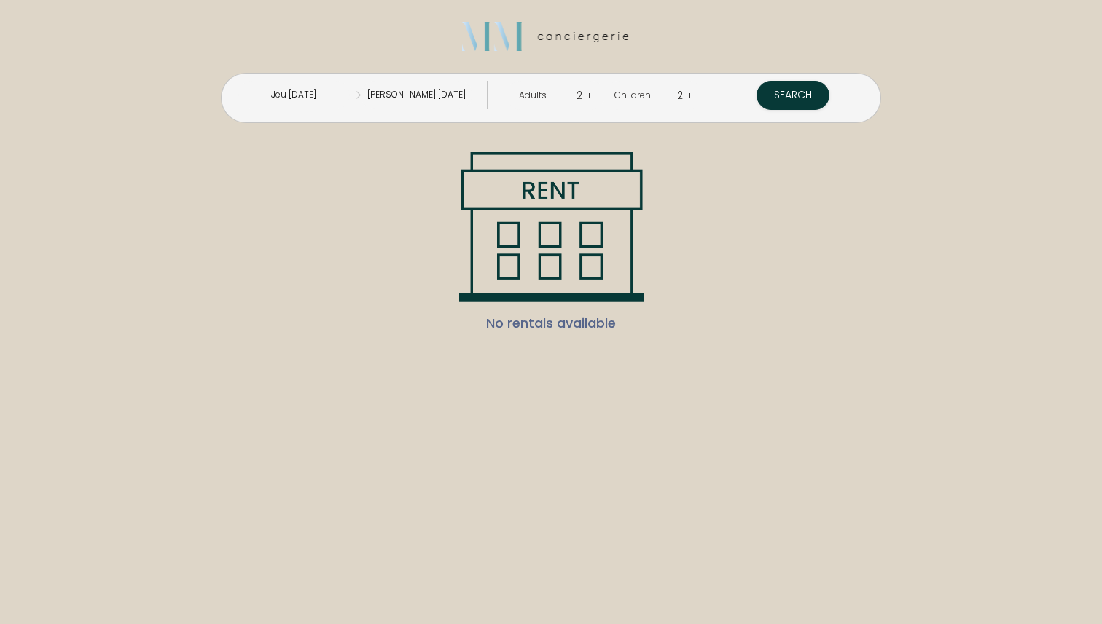
click at [668, 94] on link "-" at bounding box center [670, 95] width 5 height 14
click at [755, 101] on button "Search" at bounding box center [791, 95] width 73 height 29
click at [670, 96] on link "-" at bounding box center [672, 95] width 5 height 14
click at [756, 104] on button "Search" at bounding box center [792, 95] width 73 height 29
click at [594, 328] on span "No rentals available" at bounding box center [551, 323] width 130 height 42
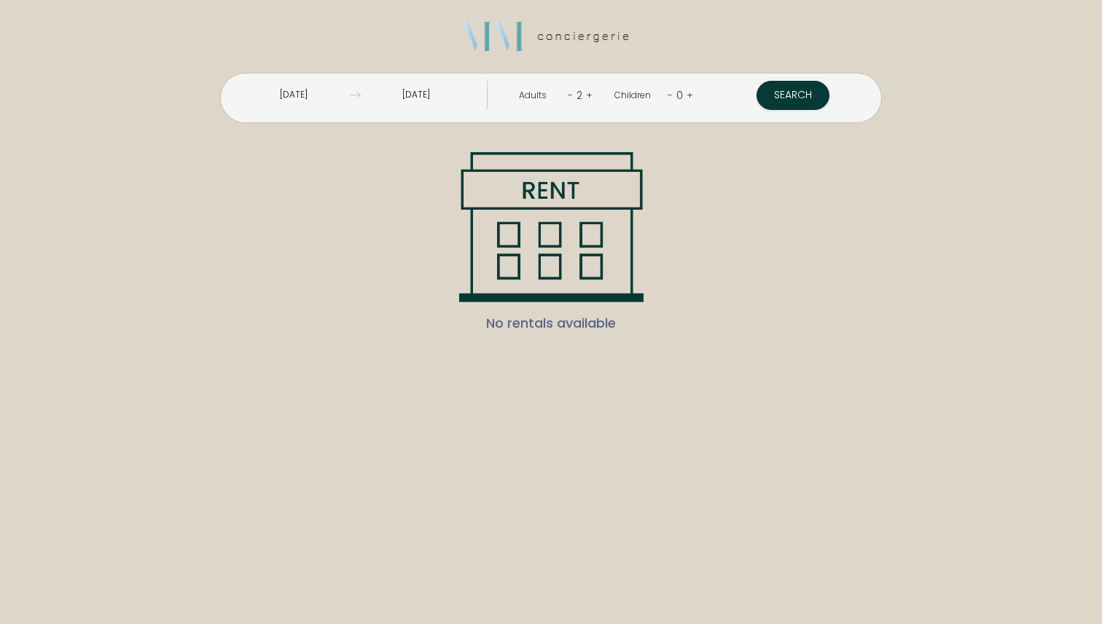
click at [349, 92] on input "Jeu [DATE]" at bounding box center [293, 95] width 111 height 28
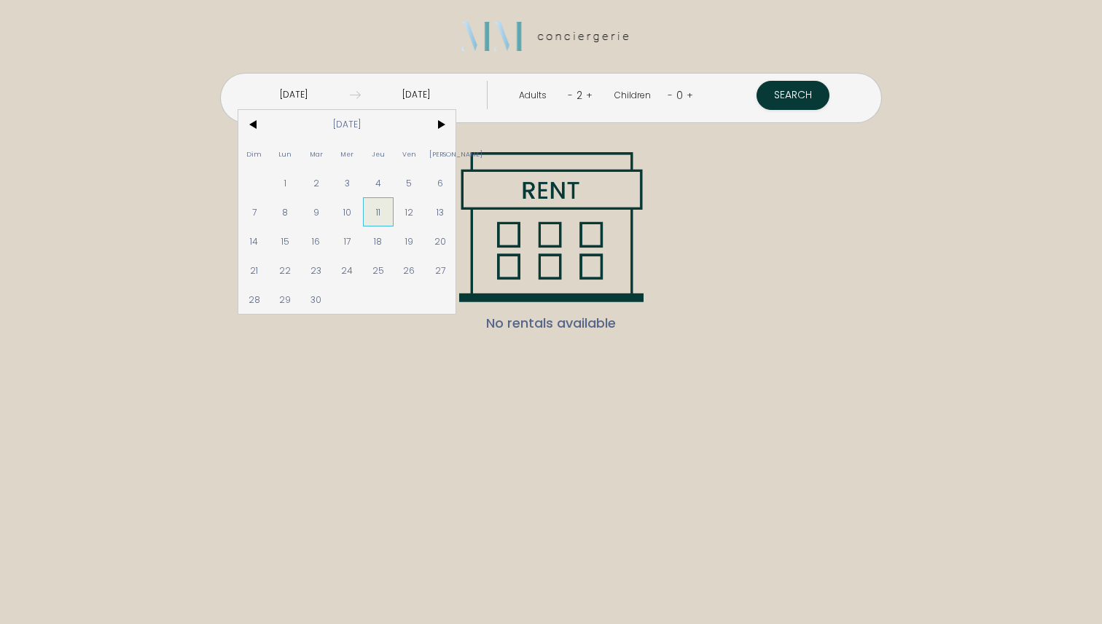
click at [394, 214] on span "11" at bounding box center [378, 211] width 31 height 29
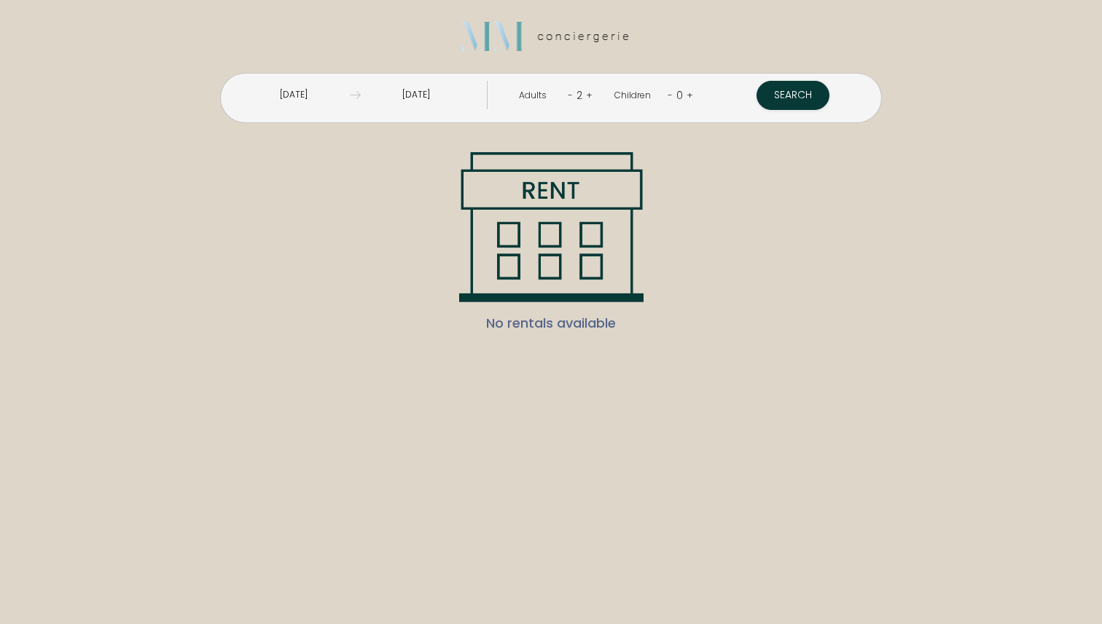
click at [433, 97] on input "[PERSON_NAME] [DATE]" at bounding box center [416, 95] width 111 height 28
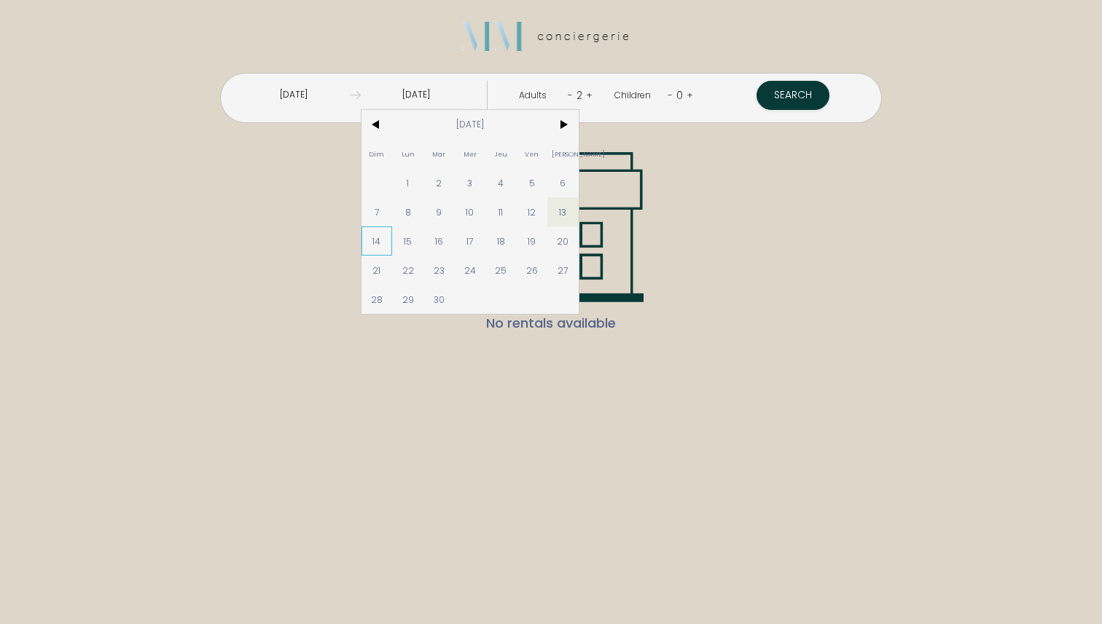
click at [393, 238] on span "14" at bounding box center [376, 241] width 31 height 29
type input "Dim 14 Sep 2025"
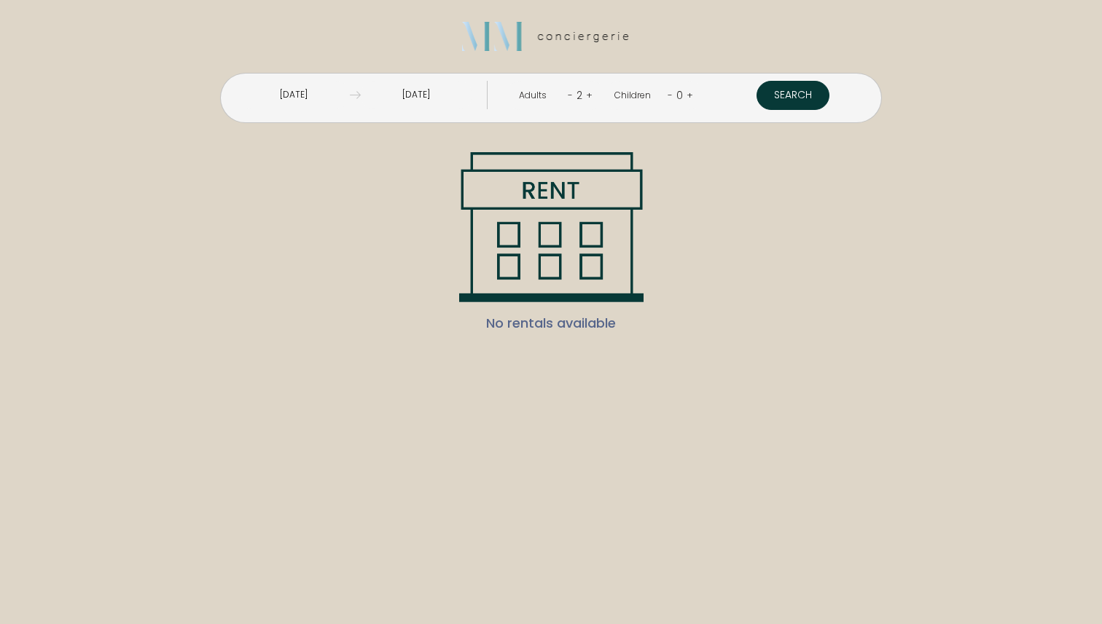
click at [756, 101] on button "Search" at bounding box center [792, 95] width 73 height 29
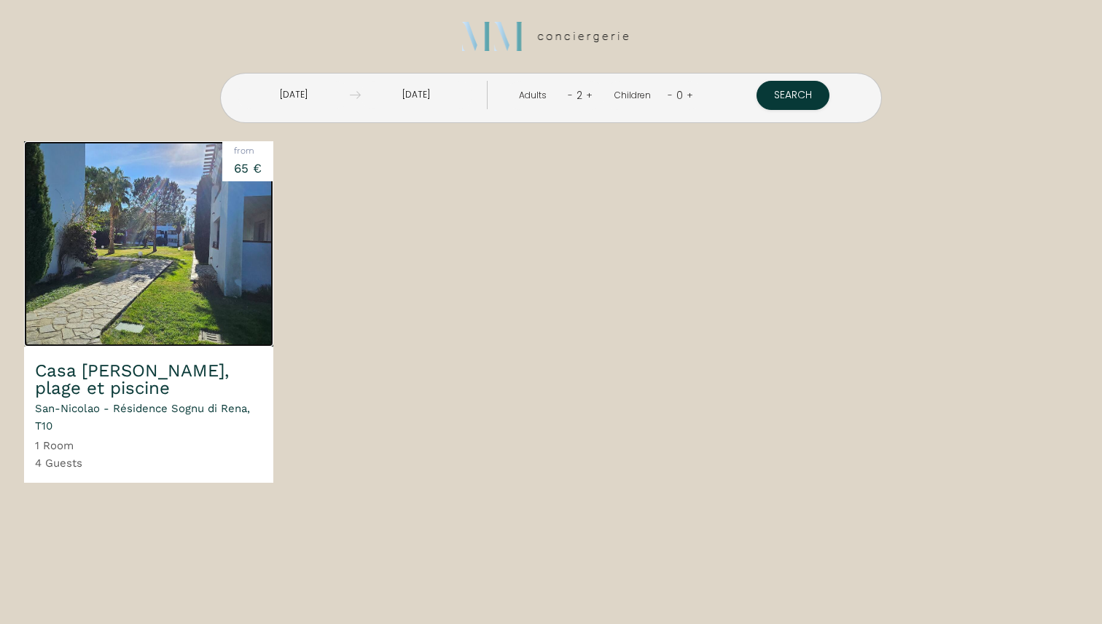
click at [181, 256] on img at bounding box center [148, 243] width 249 height 205
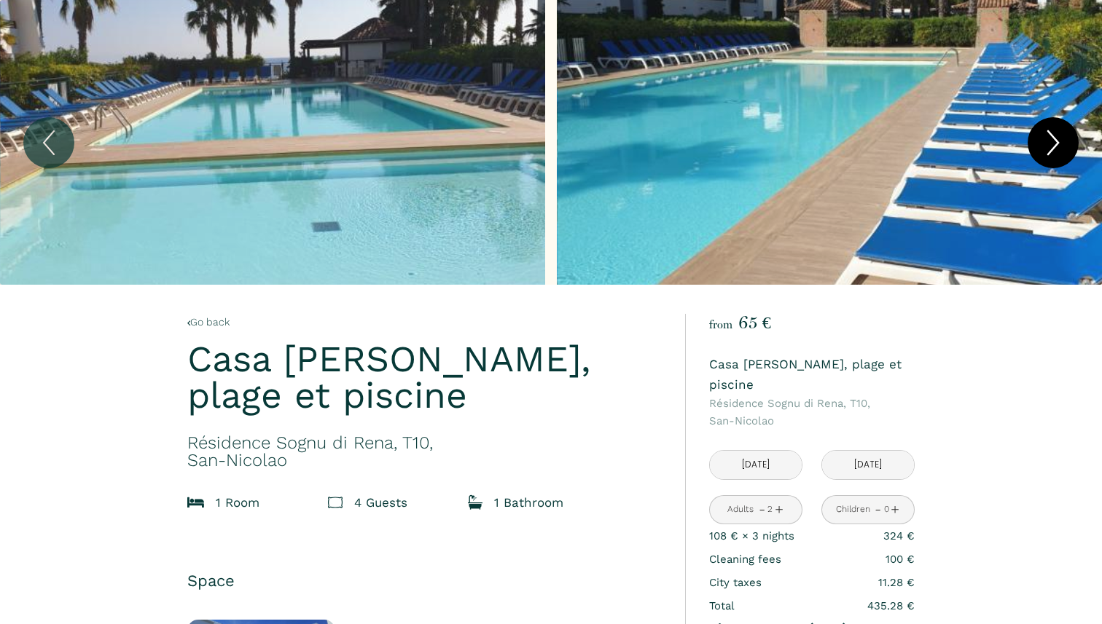
click at [1056, 135] on icon "Next" at bounding box center [1052, 143] width 31 height 44
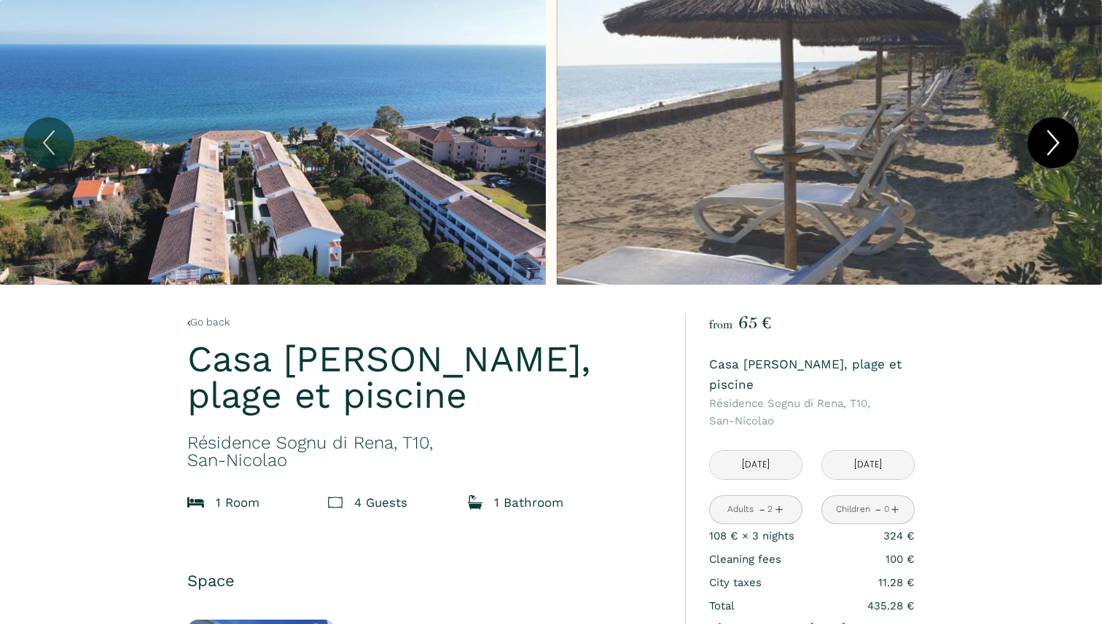
click at [1056, 135] on icon "Next" at bounding box center [1052, 143] width 31 height 44
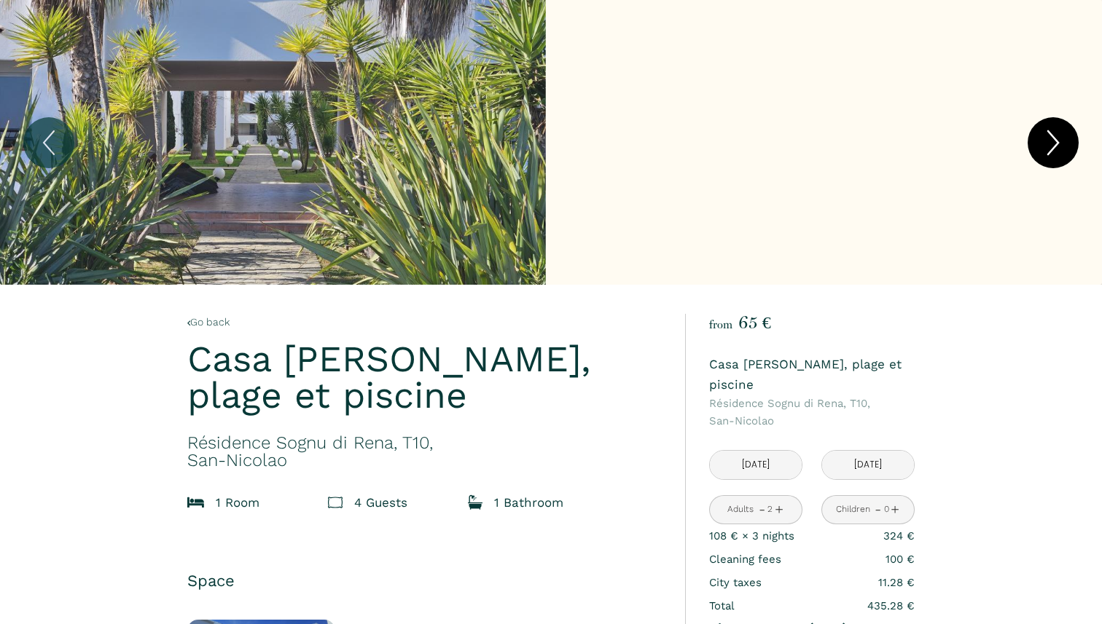
click at [1056, 135] on icon "Next" at bounding box center [1052, 143] width 31 height 44
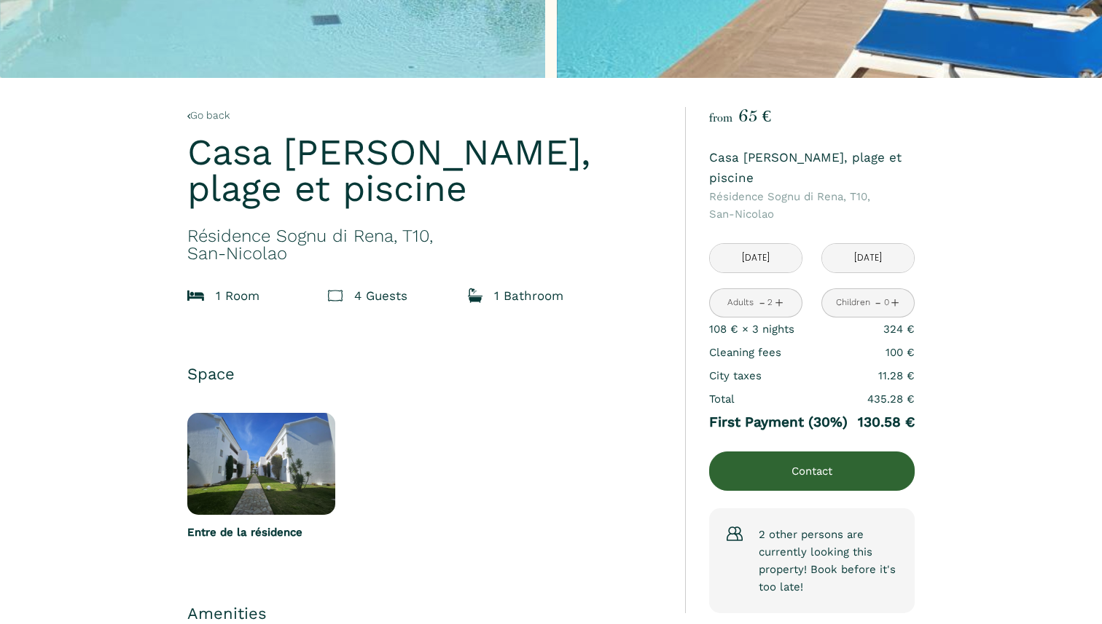
scroll to position [203, 0]
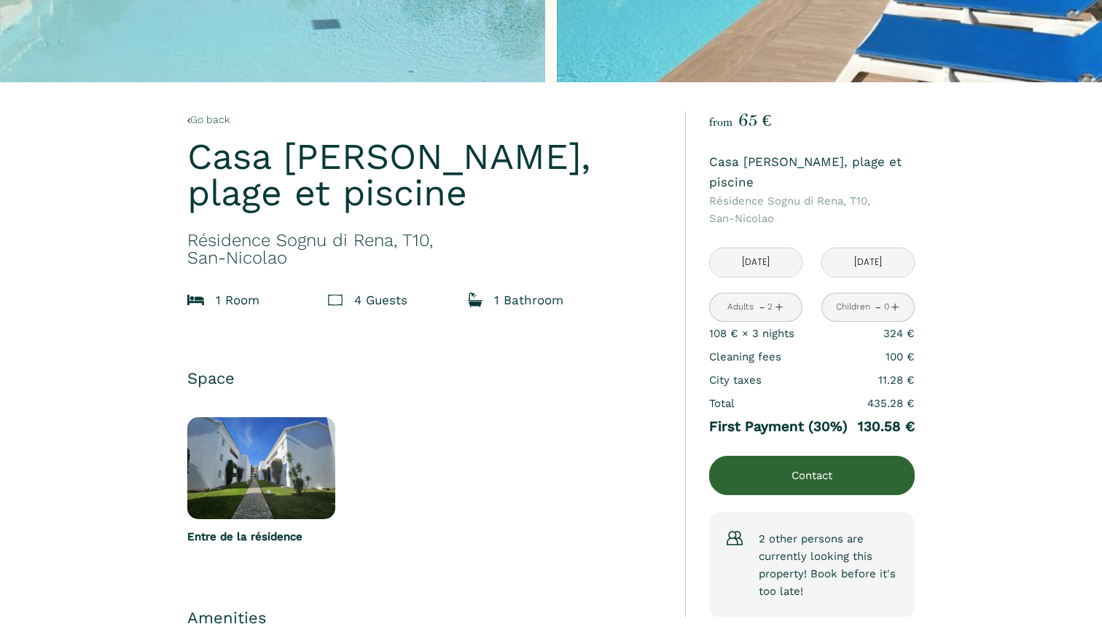
click at [745, 248] on input "[DATE]" at bounding box center [756, 262] width 92 height 28
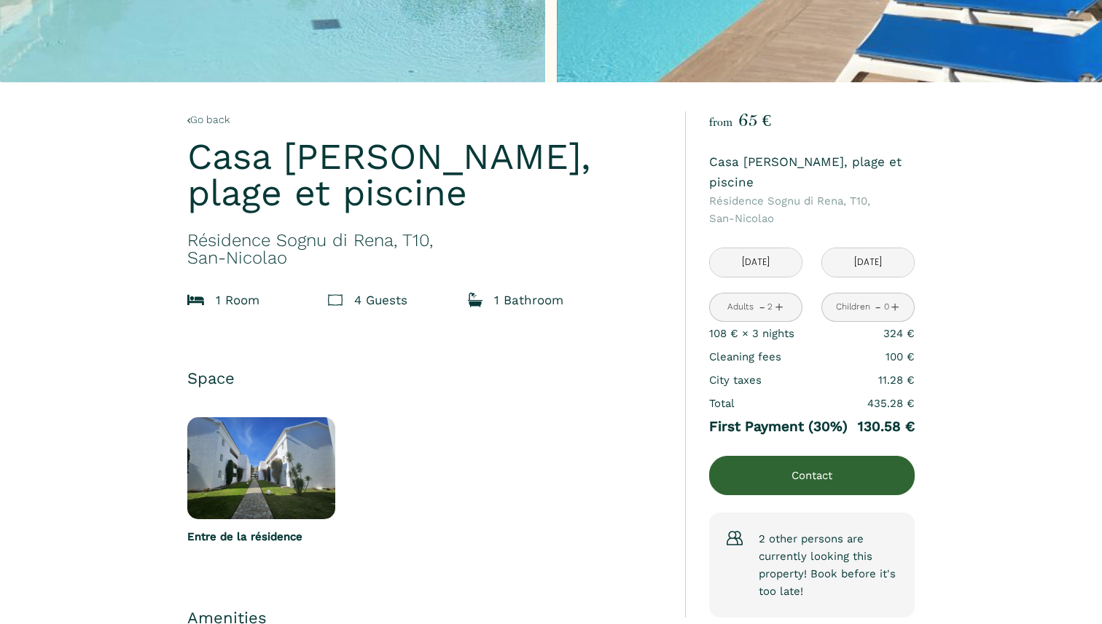
click at [856, 248] on input "[DATE]" at bounding box center [868, 262] width 92 height 28
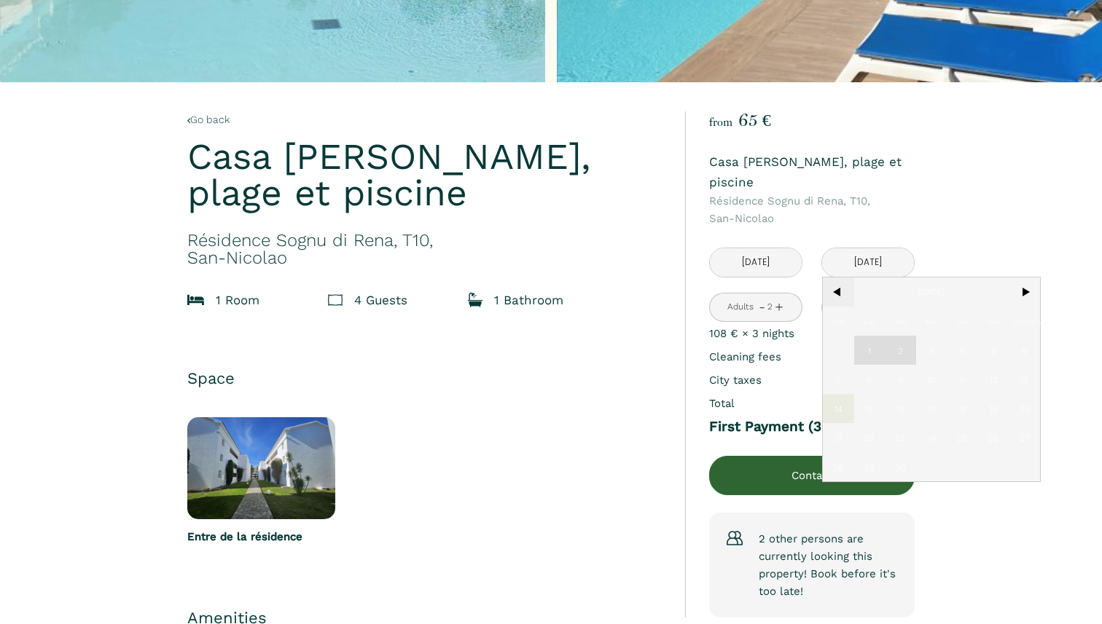
click at [841, 278] on span "<" at bounding box center [838, 292] width 31 height 29
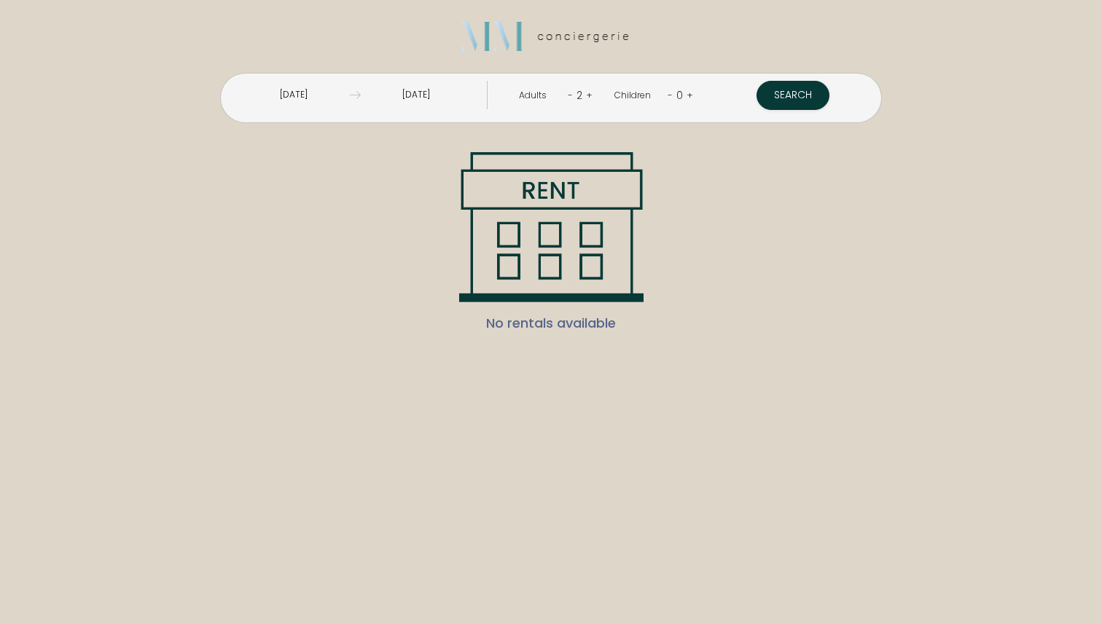
click at [467, 99] on input "[DATE]" at bounding box center [416, 95] width 111 height 28
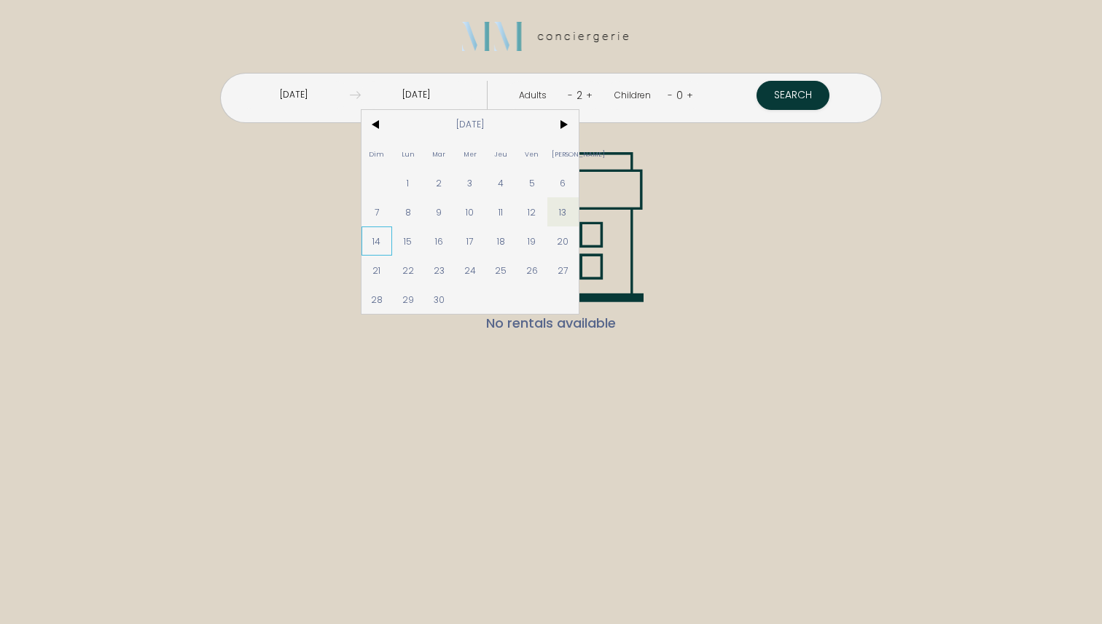
click at [393, 242] on span "14" at bounding box center [376, 241] width 31 height 29
type input "[DATE]"
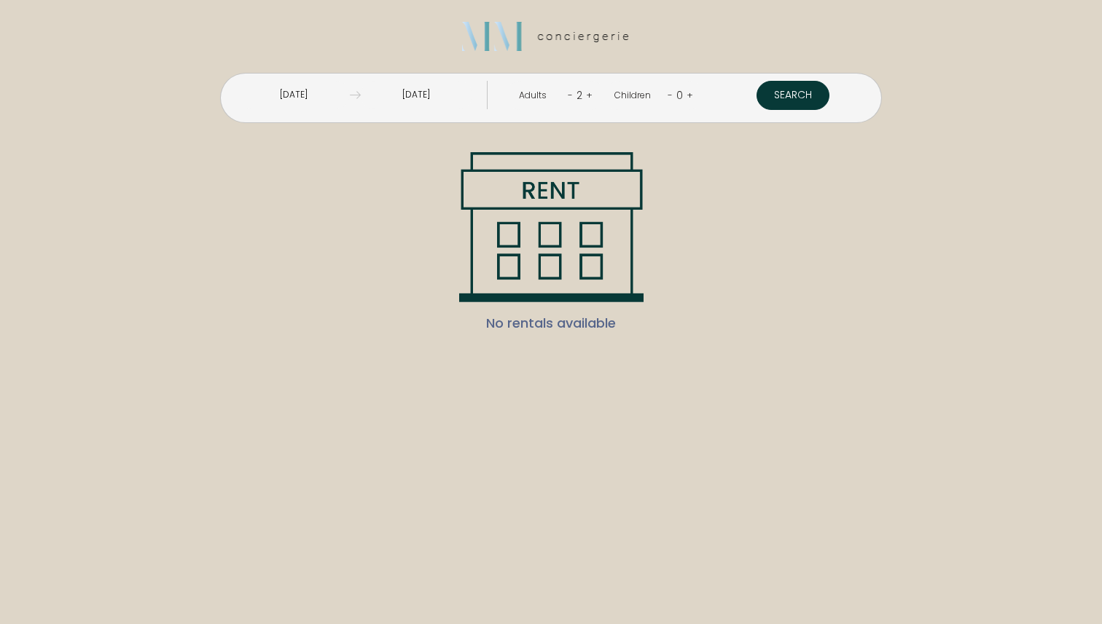
click at [756, 98] on button "Search" at bounding box center [792, 95] width 73 height 29
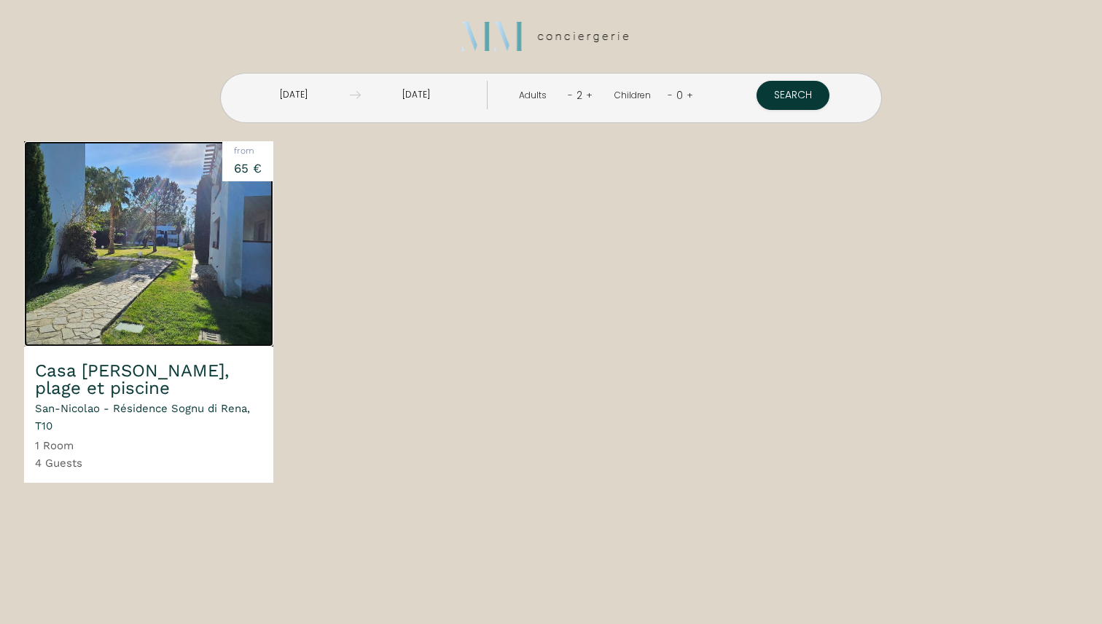
click at [148, 254] on img at bounding box center [148, 243] width 249 height 205
